Goal: Task Accomplishment & Management: Manage account settings

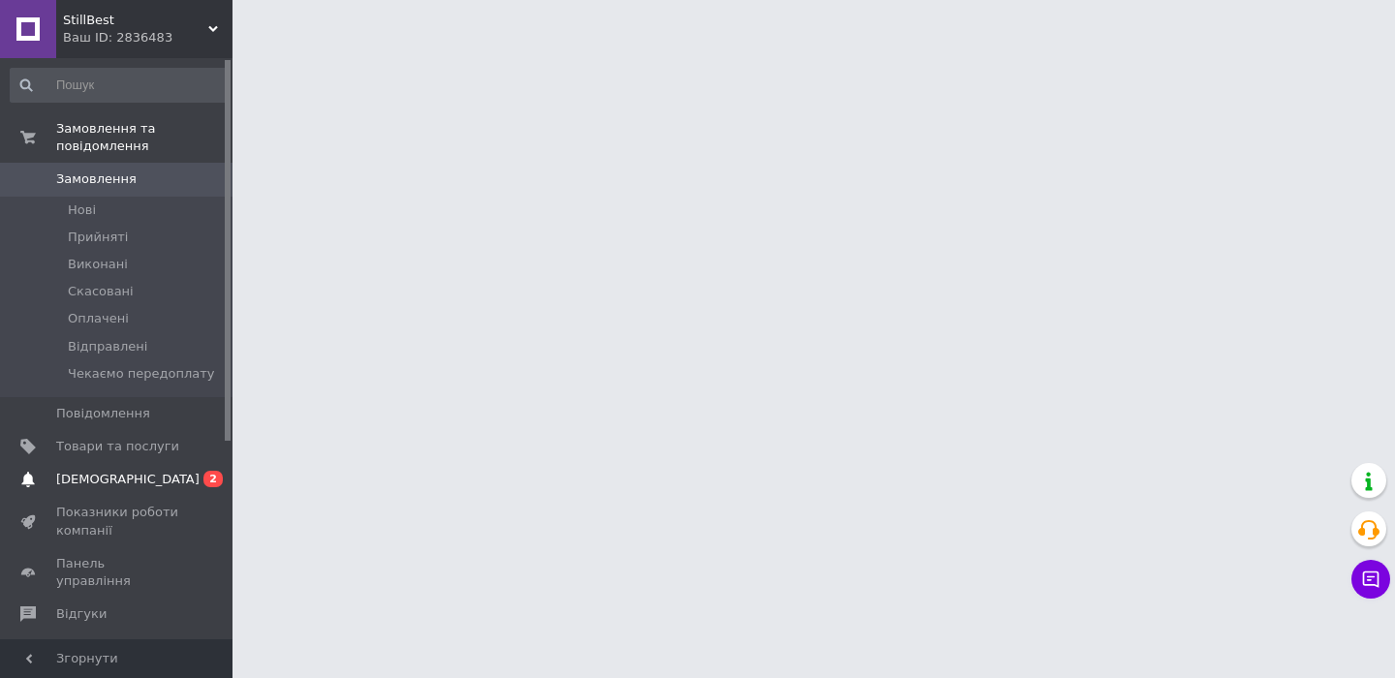
click at [151, 476] on span "[DEMOGRAPHIC_DATA]" at bounding box center [117, 479] width 123 height 17
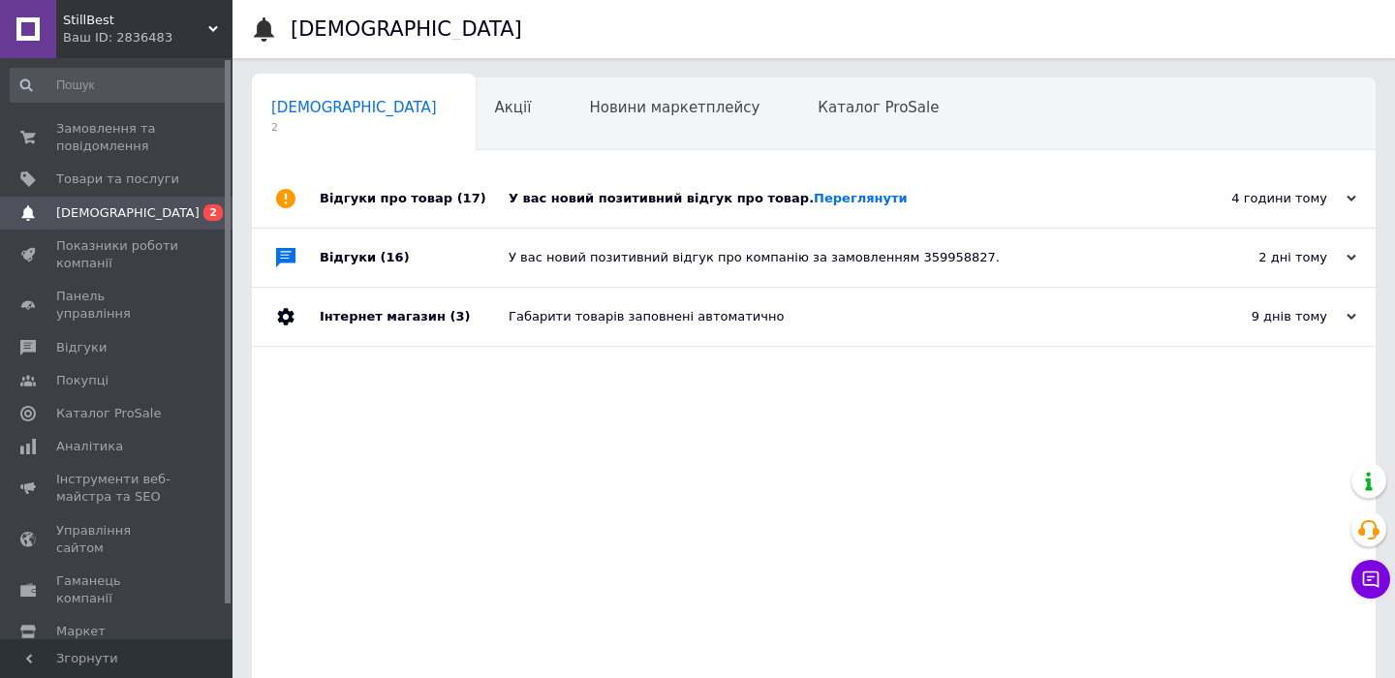
click at [656, 210] on div "У вас новий позитивний відгук про товар. [GEOGRAPHIC_DATA]" at bounding box center [835, 198] width 654 height 58
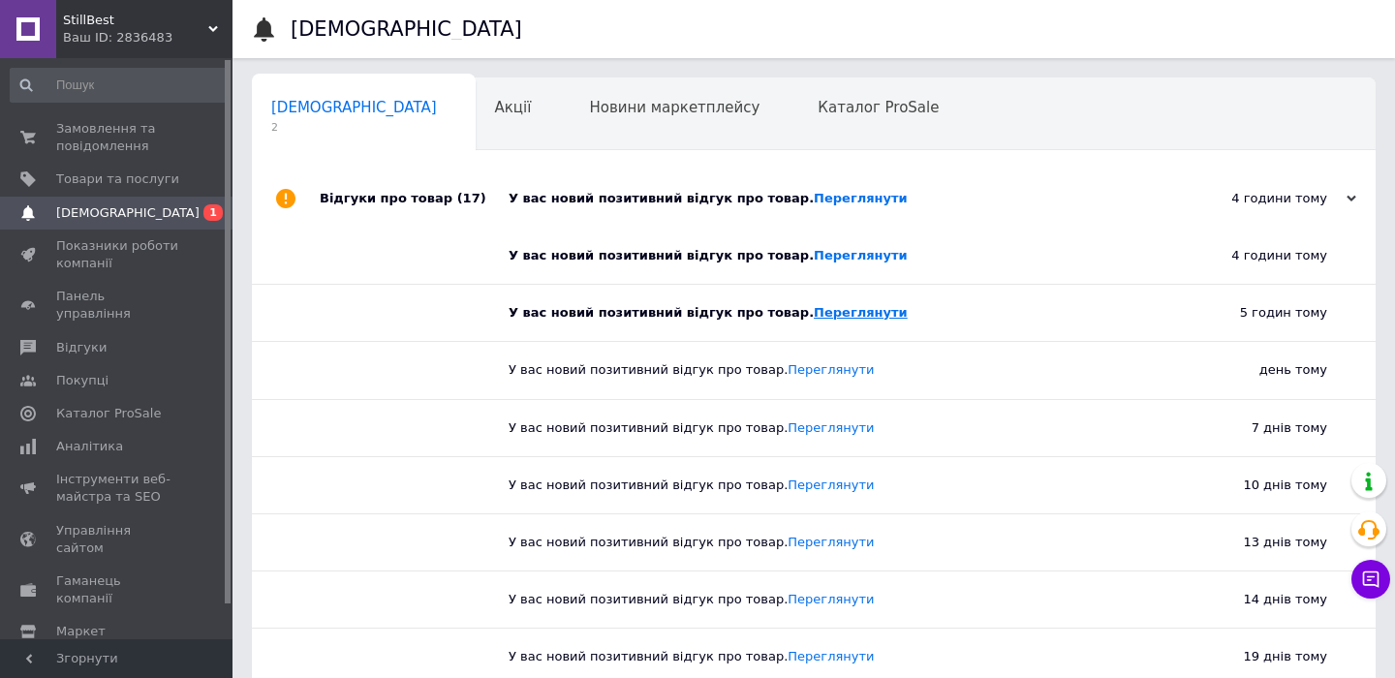
click at [814, 315] on link "Переглянути" at bounding box center [861, 312] width 94 height 15
click at [814, 250] on link "Переглянути" at bounding box center [861, 255] width 94 height 15
click at [68, 149] on span "Замовлення та повідомлення" at bounding box center [117, 137] width 123 height 35
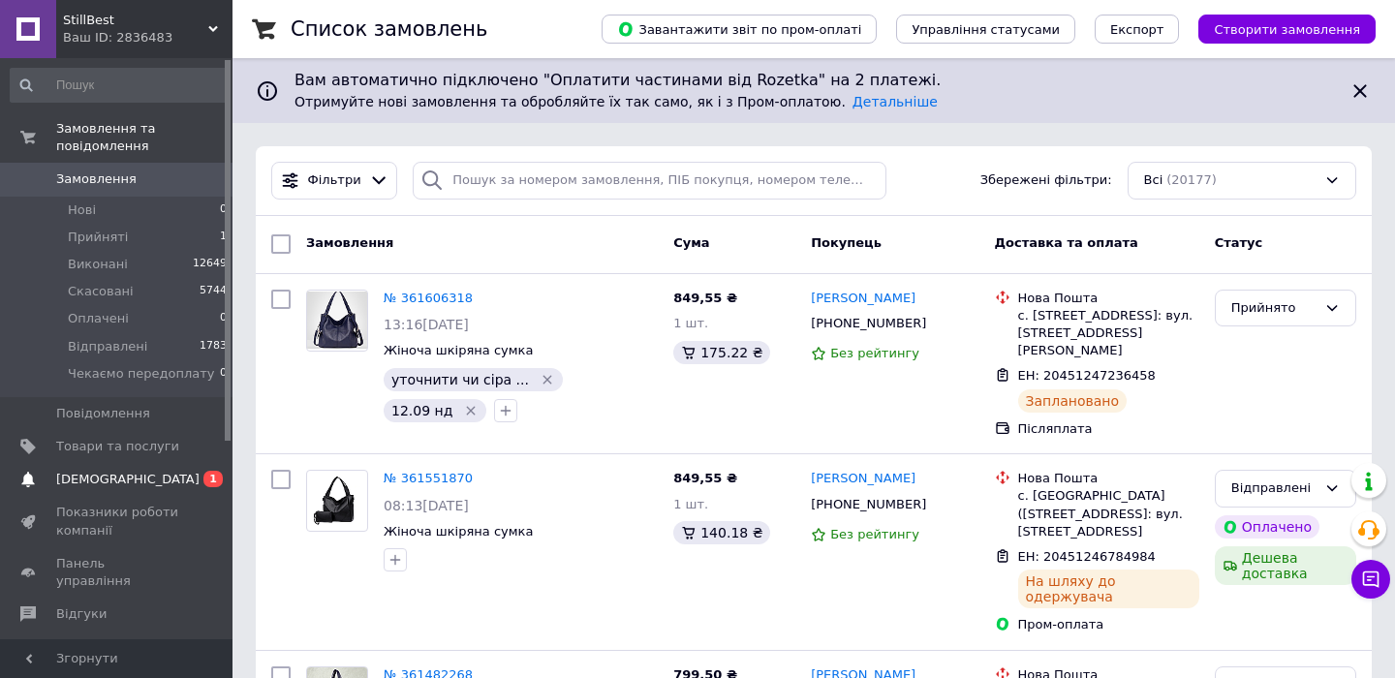
click at [122, 490] on link "Сповіщення 0 1" at bounding box center [119, 479] width 238 height 33
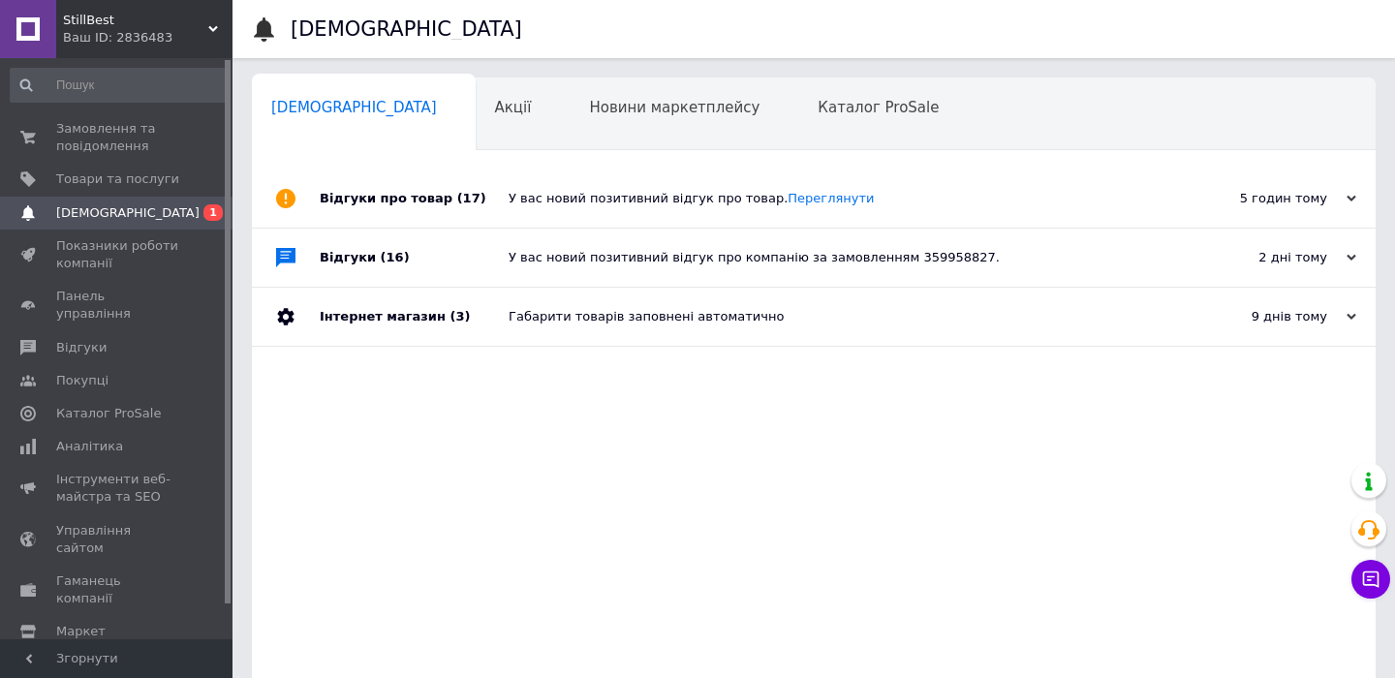
click at [510, 205] on div "У вас новий позитивний відгук про товар. [GEOGRAPHIC_DATA]" at bounding box center [835, 198] width 654 height 17
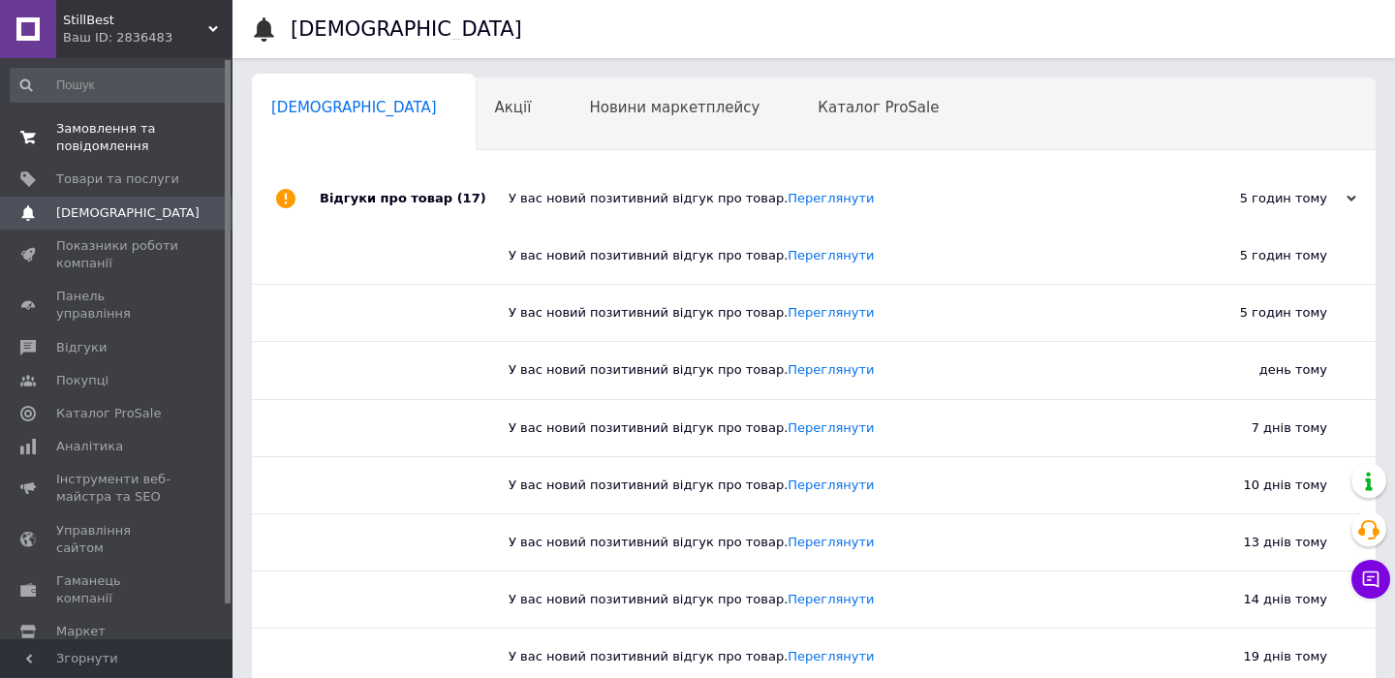
click at [154, 145] on span "Замовлення та повідомлення" at bounding box center [117, 137] width 123 height 35
